Goal: Task Accomplishment & Management: Use online tool/utility

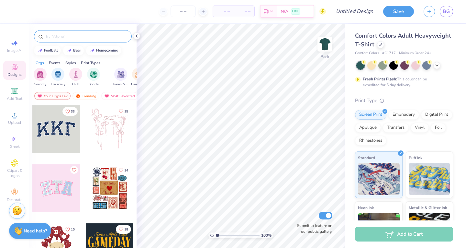
click at [80, 37] on input "text" at bounding box center [86, 36] width 83 height 6
type input "goose"
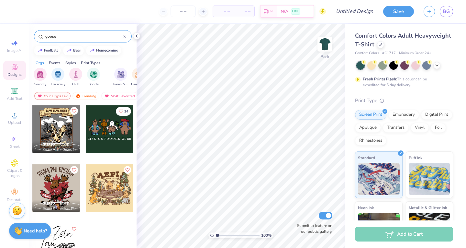
drag, startPoint x: 65, startPoint y: 41, endPoint x: 43, endPoint y: 40, distance: 22.1
click at [43, 40] on div "goose" at bounding box center [83, 36] width 98 height 12
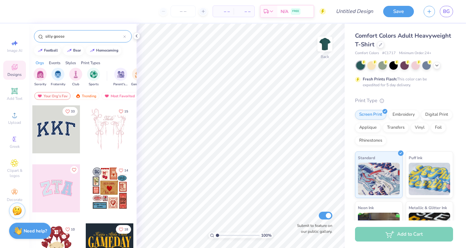
type input "silly goose"
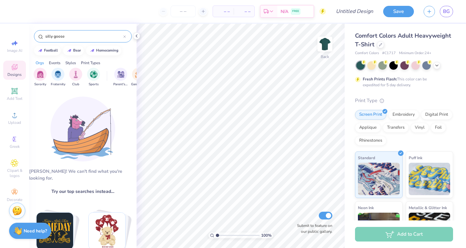
click at [123, 36] on icon at bounding box center [124, 36] width 3 height 3
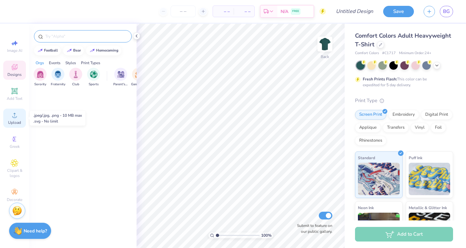
click at [14, 119] on div "Upload" at bounding box center [14, 117] width 23 height 19
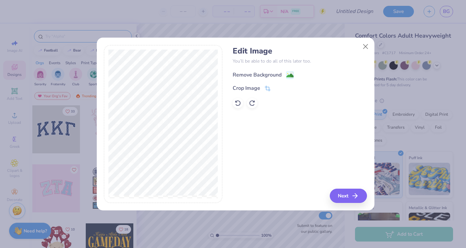
click at [290, 76] on image at bounding box center [290, 75] width 7 height 7
click at [344, 196] on button "Next" at bounding box center [349, 195] width 37 height 14
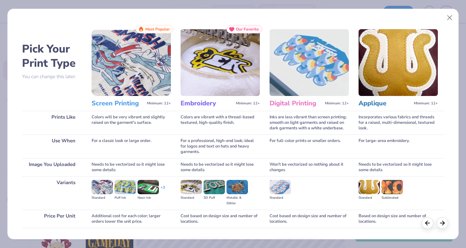
scroll to position [43, 0]
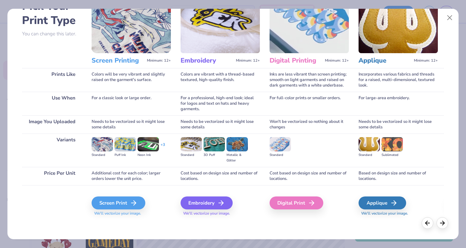
click at [100, 146] on img at bounding box center [102, 144] width 21 height 14
click at [123, 198] on div "Screen Print" at bounding box center [120, 202] width 54 height 13
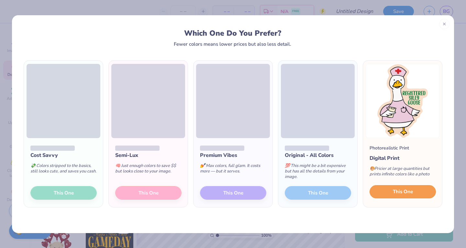
click at [401, 194] on span "This One" at bounding box center [403, 191] width 20 height 7
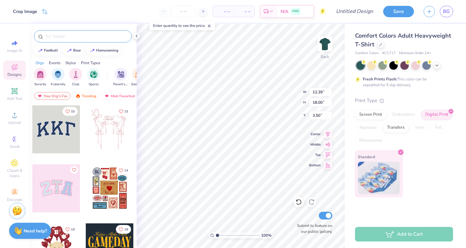
type input "3.20"
type input "4.65"
click at [139, 34] on icon at bounding box center [136, 35] width 5 height 5
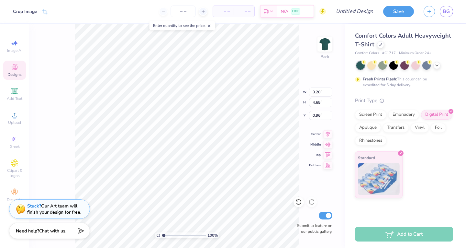
type input "2.08"
click at [437, 66] on icon at bounding box center [437, 64] width 5 height 5
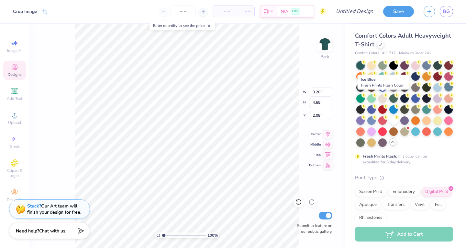
click at [445, 91] on div at bounding box center [449, 87] width 8 height 8
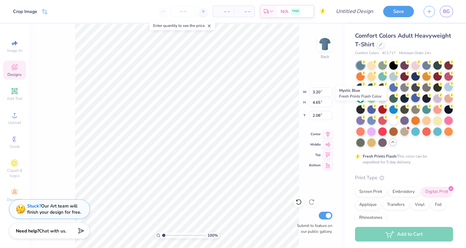
click at [412, 102] on div at bounding box center [416, 98] width 8 height 8
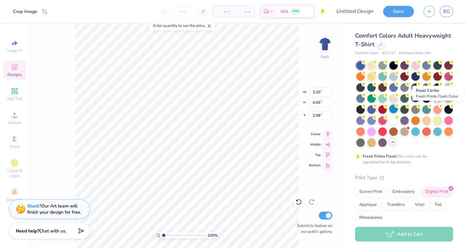
click at [398, 109] on div at bounding box center [394, 109] width 8 height 8
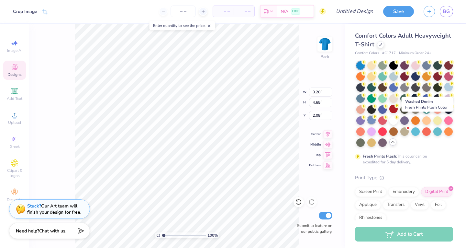
click at [376, 122] on div at bounding box center [372, 120] width 8 height 8
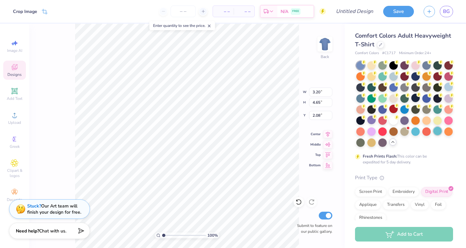
click at [434, 135] on div at bounding box center [438, 131] width 8 height 8
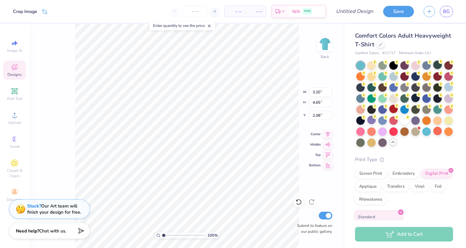
click at [438, 68] on div at bounding box center [438, 65] width 8 height 8
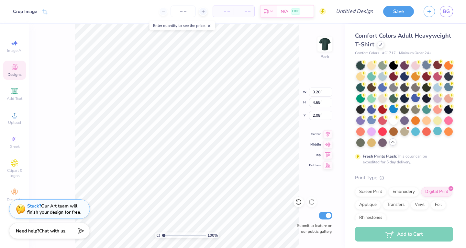
click at [427, 67] on div at bounding box center [427, 65] width 8 height 8
click at [387, 89] on div at bounding box center [383, 87] width 8 height 8
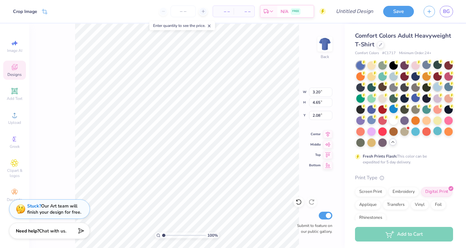
click at [434, 91] on div at bounding box center [438, 87] width 8 height 8
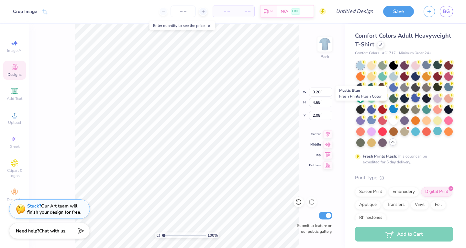
click at [412, 102] on div at bounding box center [416, 98] width 8 height 8
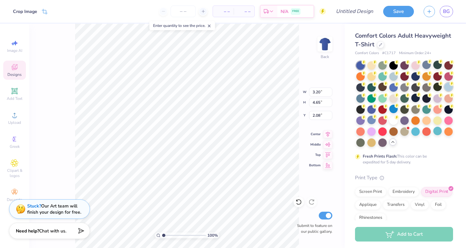
click at [445, 91] on div at bounding box center [449, 87] width 8 height 8
type input "1.99"
type input "2.89"
type input "2.09"
type input "1.03"
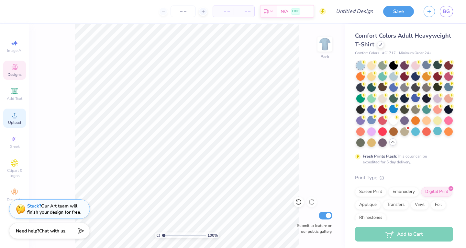
click at [12, 118] on icon at bounding box center [15, 115] width 8 height 8
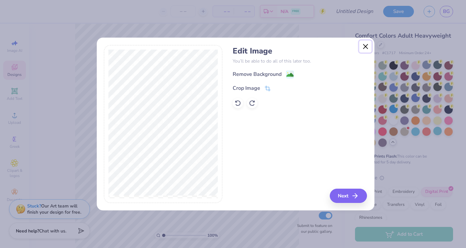
click at [365, 49] on button "Close" at bounding box center [365, 46] width 12 height 12
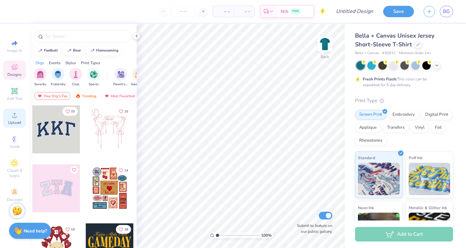
click at [16, 117] on circle at bounding box center [15, 117] width 4 height 4
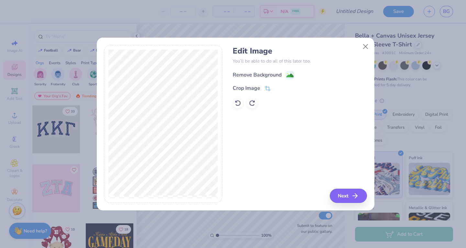
click at [288, 74] on image at bounding box center [290, 75] width 7 height 7
click at [338, 192] on button "Next" at bounding box center [349, 195] width 37 height 14
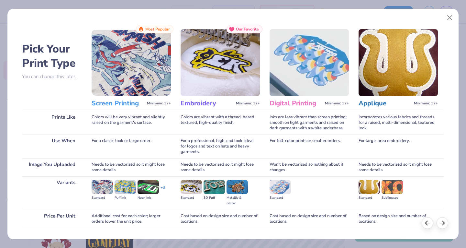
scroll to position [43, 0]
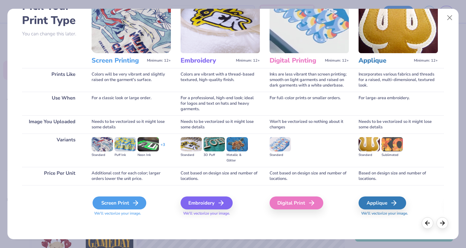
click at [136, 201] on polyline at bounding box center [137, 202] width 2 height 5
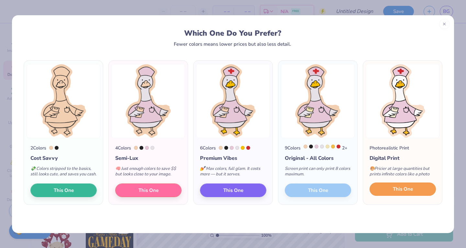
click at [395, 193] on span "This One" at bounding box center [403, 188] width 20 height 7
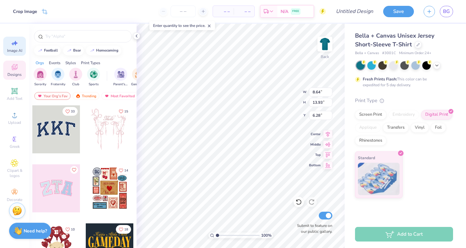
click at [17, 50] on span "Image AI" at bounding box center [14, 50] width 15 height 5
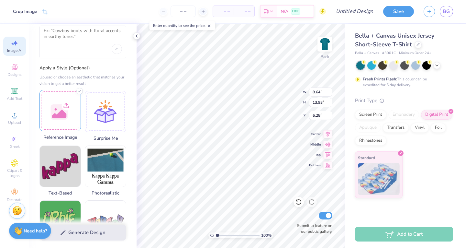
scroll to position [30, 0]
click at [61, 118] on div at bounding box center [60, 110] width 41 height 41
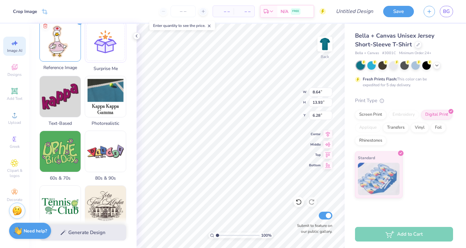
scroll to position [91, 0]
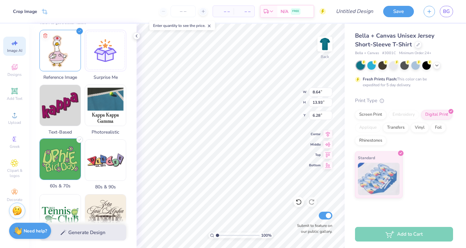
click at [57, 172] on img at bounding box center [60, 159] width 41 height 41
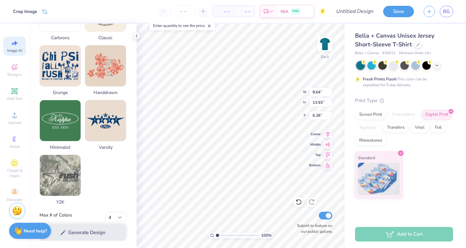
scroll to position [306, 0]
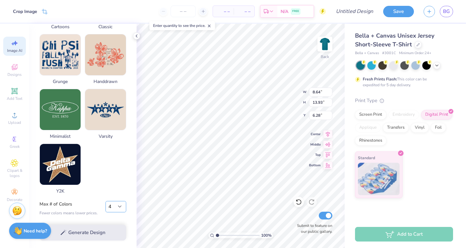
click at [120, 207] on select "1 2 3 4 5 6 7 8" at bounding box center [116, 207] width 21 height 12
select select "5"
click at [106, 201] on select "1 2 3 4 5 6 7 8" at bounding box center [116, 207] width 21 height 12
click at [90, 230] on div "Generate Design" at bounding box center [82, 232] width 107 height 31
click at [69, 234] on div "Generate Design" at bounding box center [82, 232] width 107 height 31
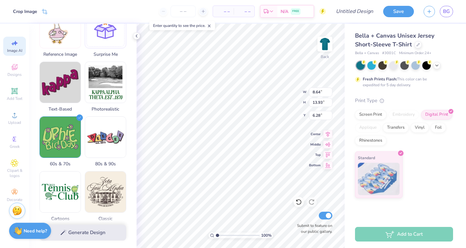
scroll to position [118, 0]
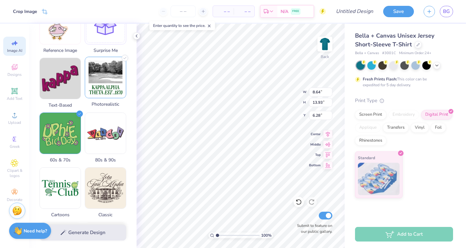
click at [102, 89] on img at bounding box center [105, 77] width 41 height 41
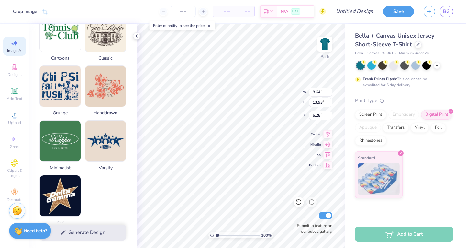
scroll to position [285, 0]
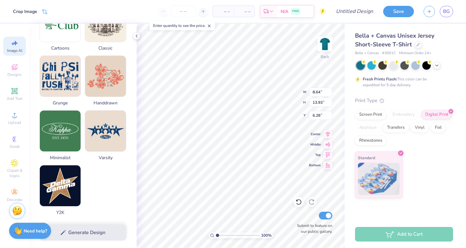
click at [65, 234] on div "Generate Design" at bounding box center [82, 232] width 107 height 31
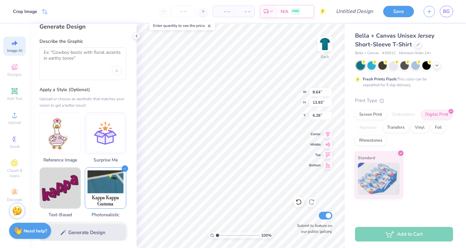
scroll to position [0, 0]
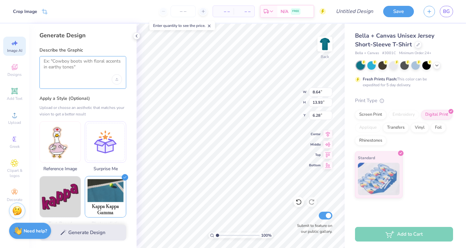
click at [95, 63] on textarea at bounding box center [83, 66] width 78 height 16
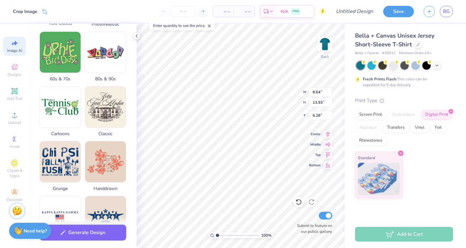
scroll to position [190, 0]
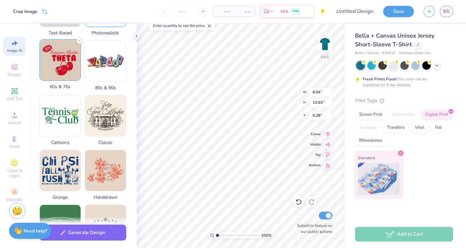
type textarea "remove the sticker like backround"
click at [51, 65] on img at bounding box center [60, 60] width 41 height 41
select select "5"
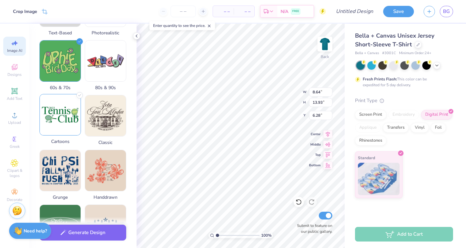
scroll to position [306, 0]
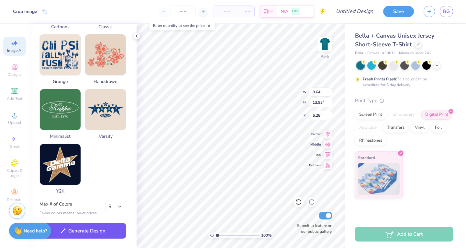
click at [82, 233] on button "Generate Design" at bounding box center [83, 231] width 87 height 16
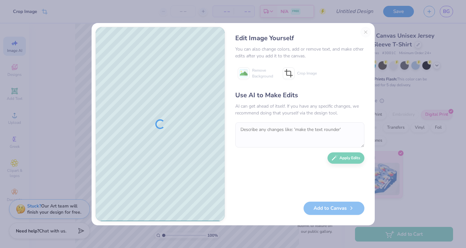
click at [365, 34] on div "Edit Image Yourself You can also change colors, add or remove text, and make ot…" at bounding box center [300, 124] width 142 height 194
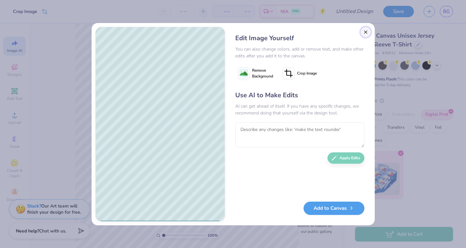
click at [362, 32] on button "Close" at bounding box center [366, 32] width 10 height 10
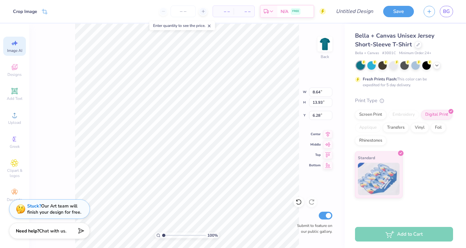
select select "5"
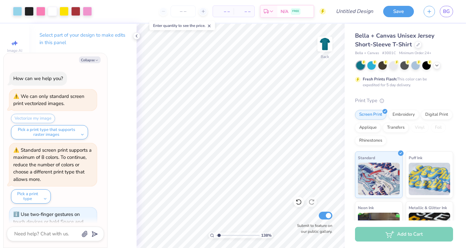
type input "1.42027572059319"
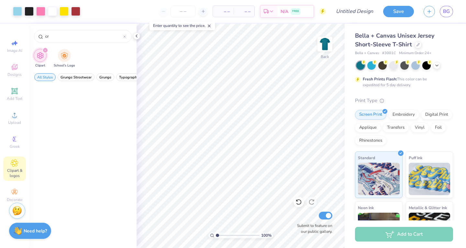
scroll to position [77, 0]
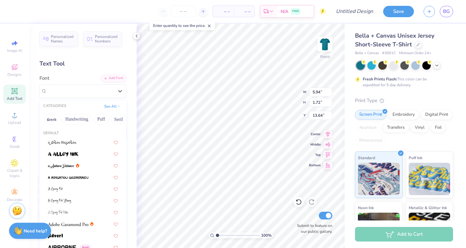
scroll to position [5, 1]
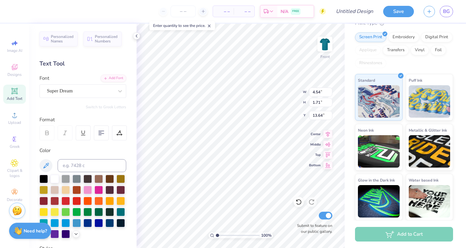
type input "4.54"
type input "1.71"
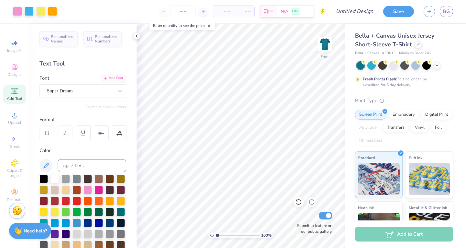
scroll to position [77, 0]
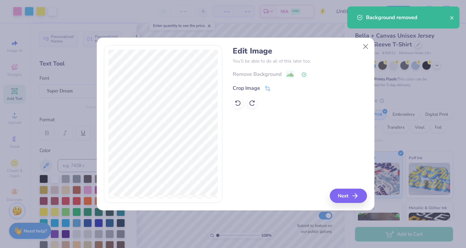
scroll to position [77, 0]
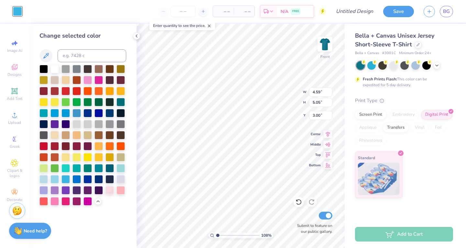
type input "1.08062299410441"
